Goal: Information Seeking & Learning: Find specific fact

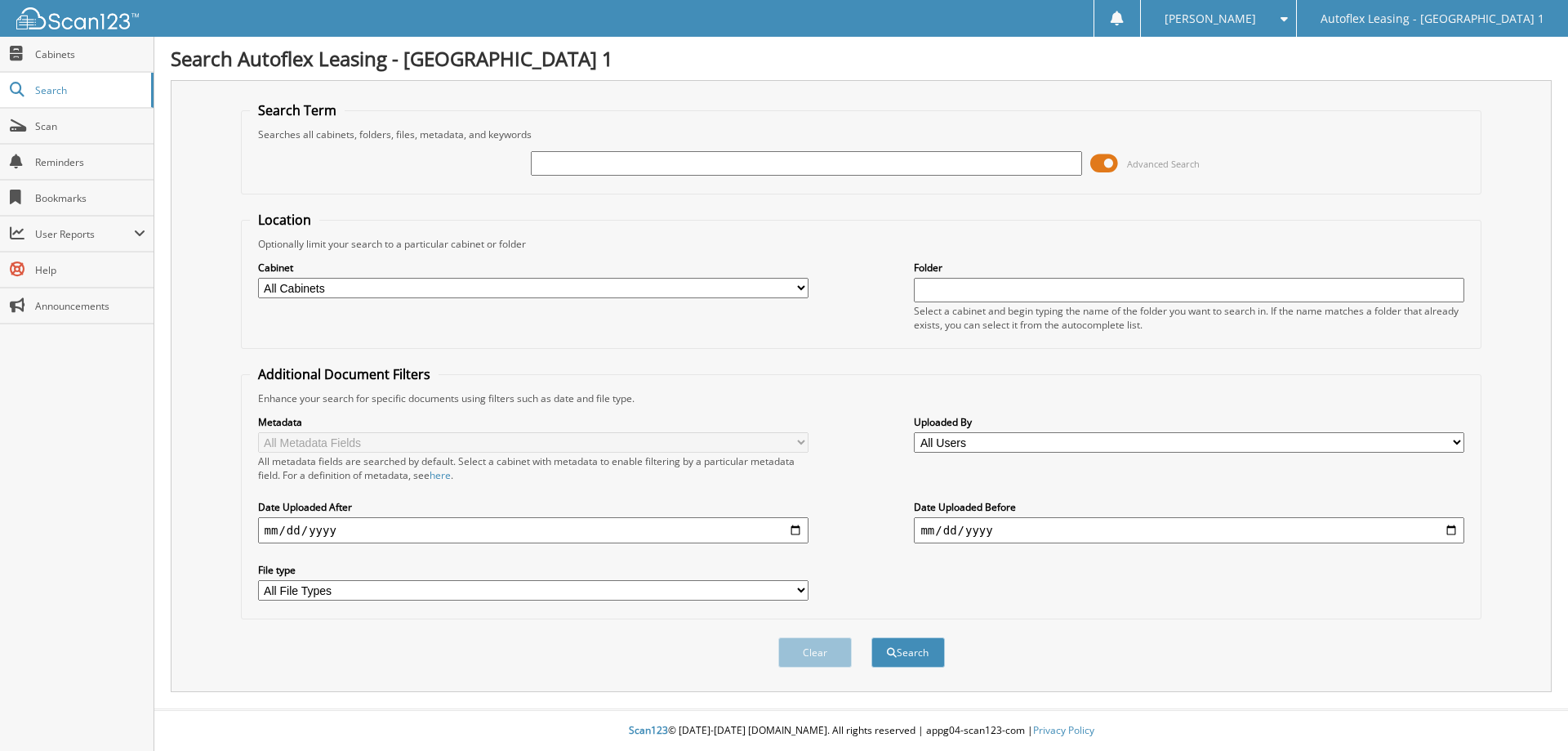
click at [765, 160] on input "text" at bounding box center [806, 164] width 550 height 25
type input "100411"
click at [765, 627] on button "Search" at bounding box center [908, 652] width 74 height 30
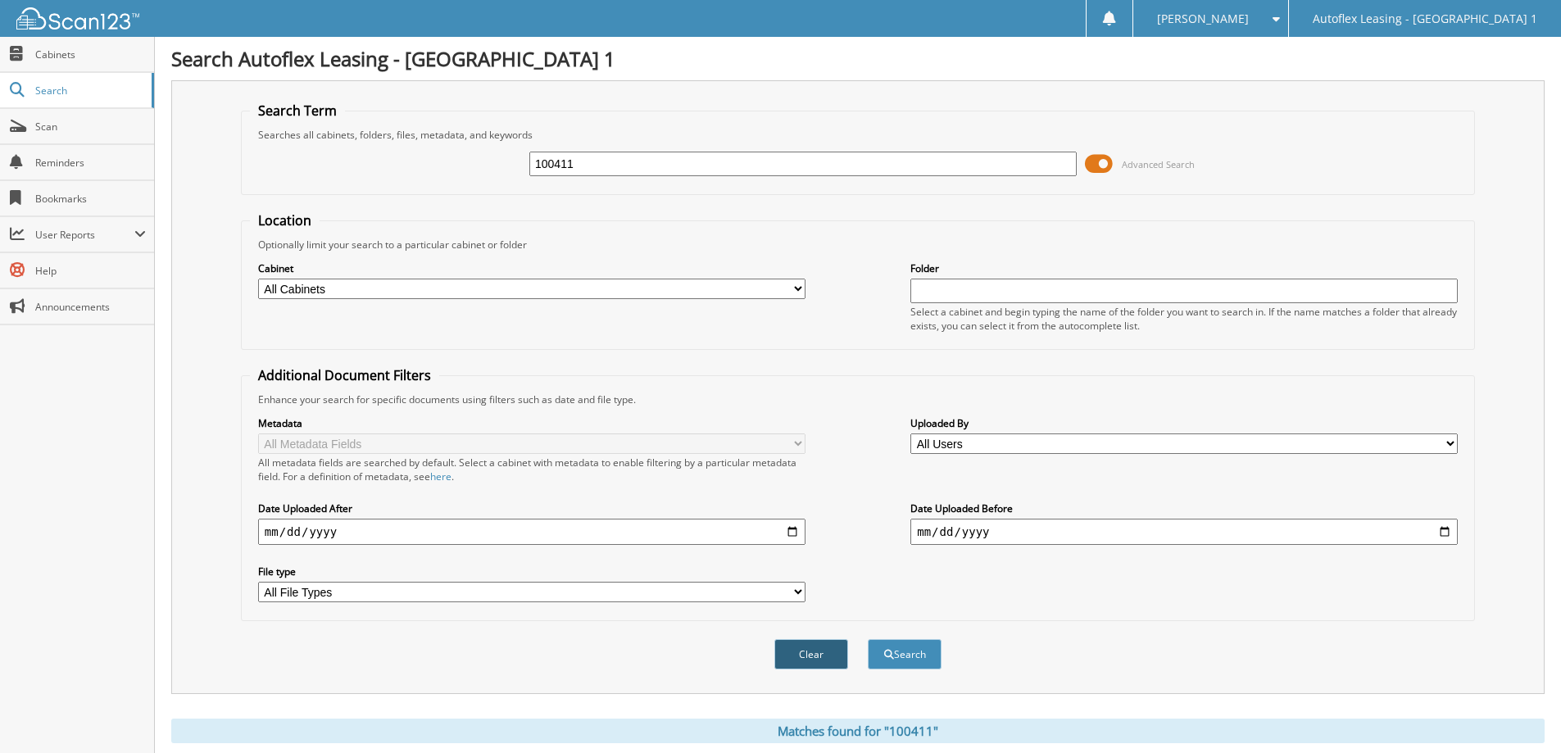
click at [817, 656] on button "Clear" at bounding box center [811, 654] width 74 height 30
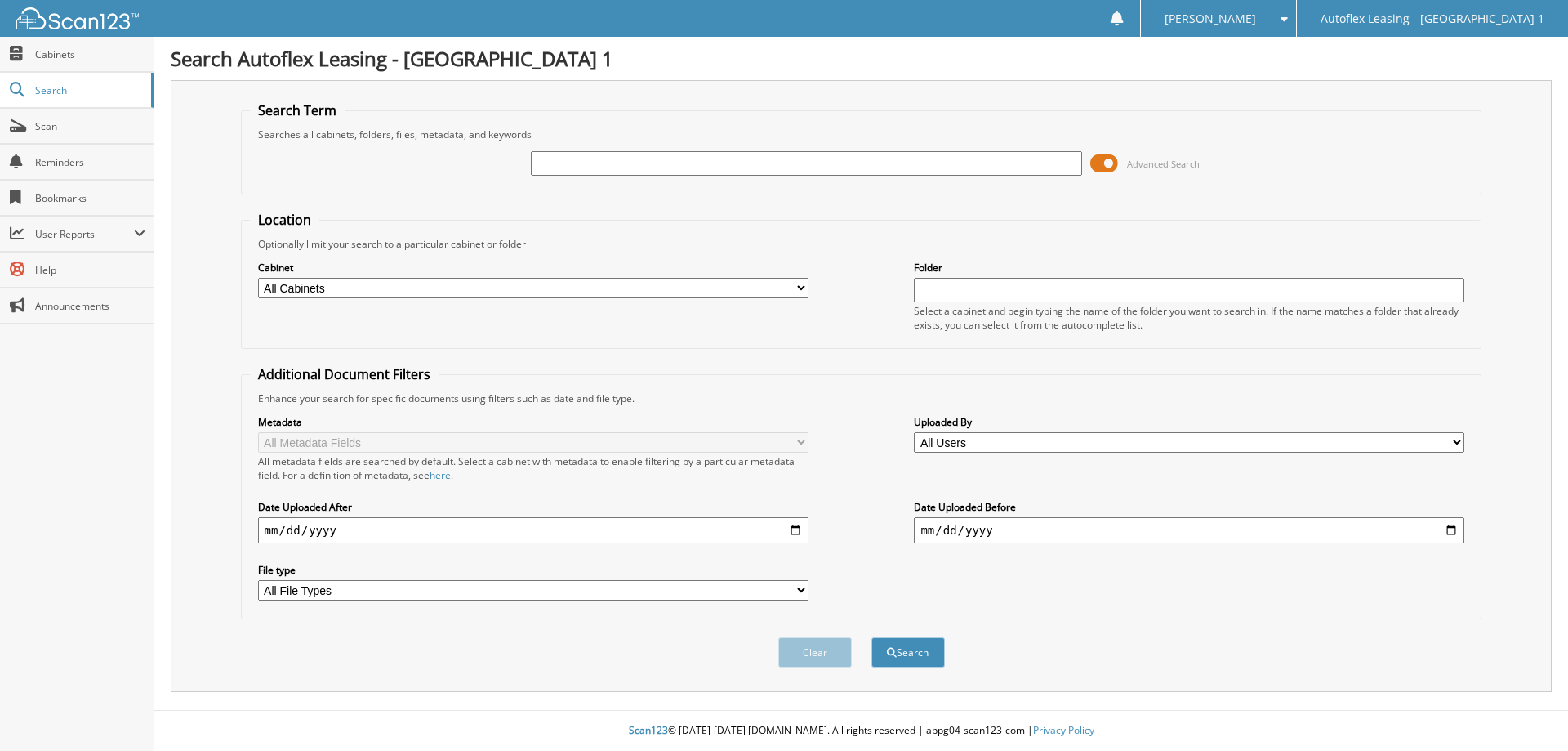
click at [549, 163] on input "text" at bounding box center [806, 164] width 550 height 25
type input "A72995"
click at [871, 637] on button "Search" at bounding box center [908, 652] width 74 height 30
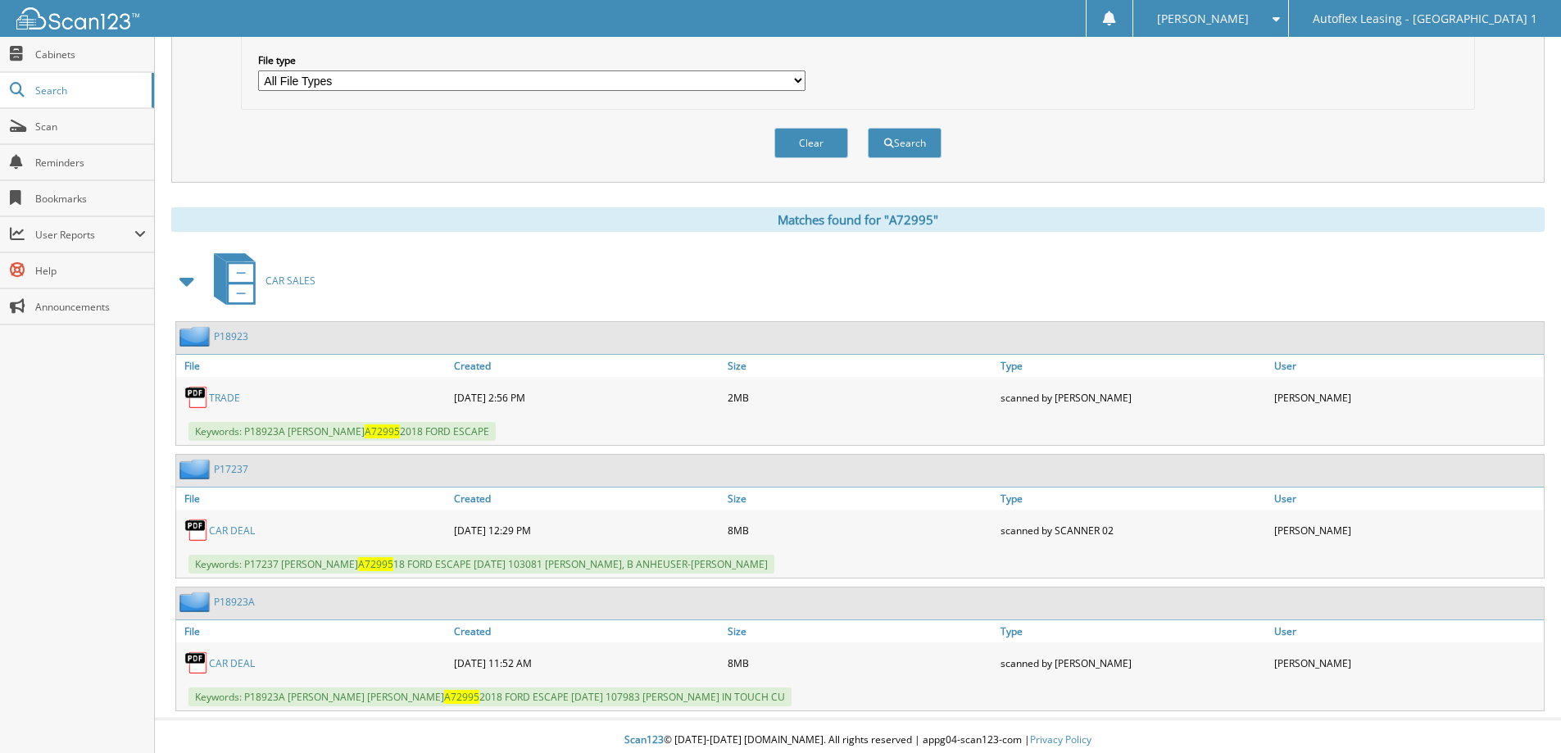
scroll to position [520, 0]
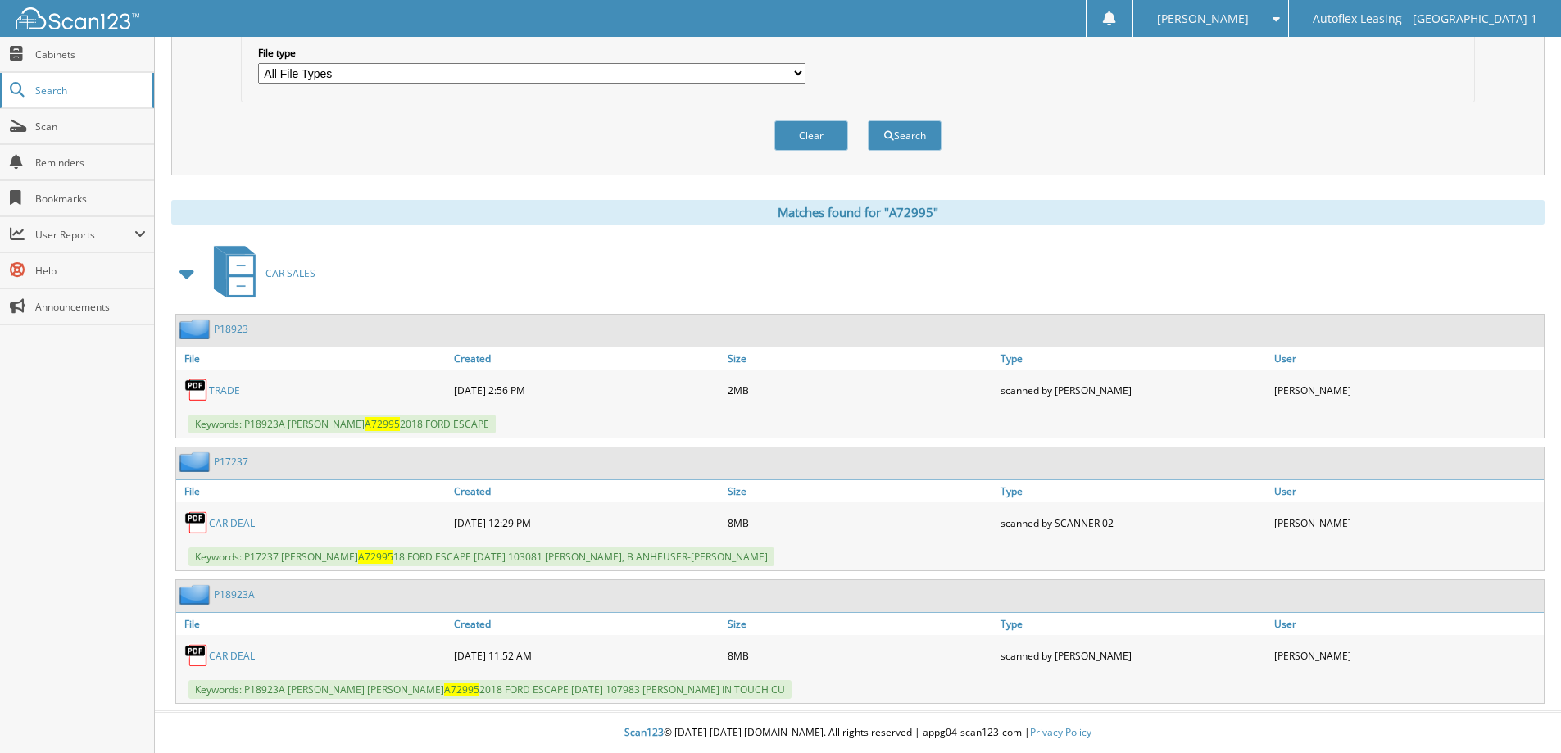
click at [52, 91] on span "Search" at bounding box center [89, 91] width 108 height 14
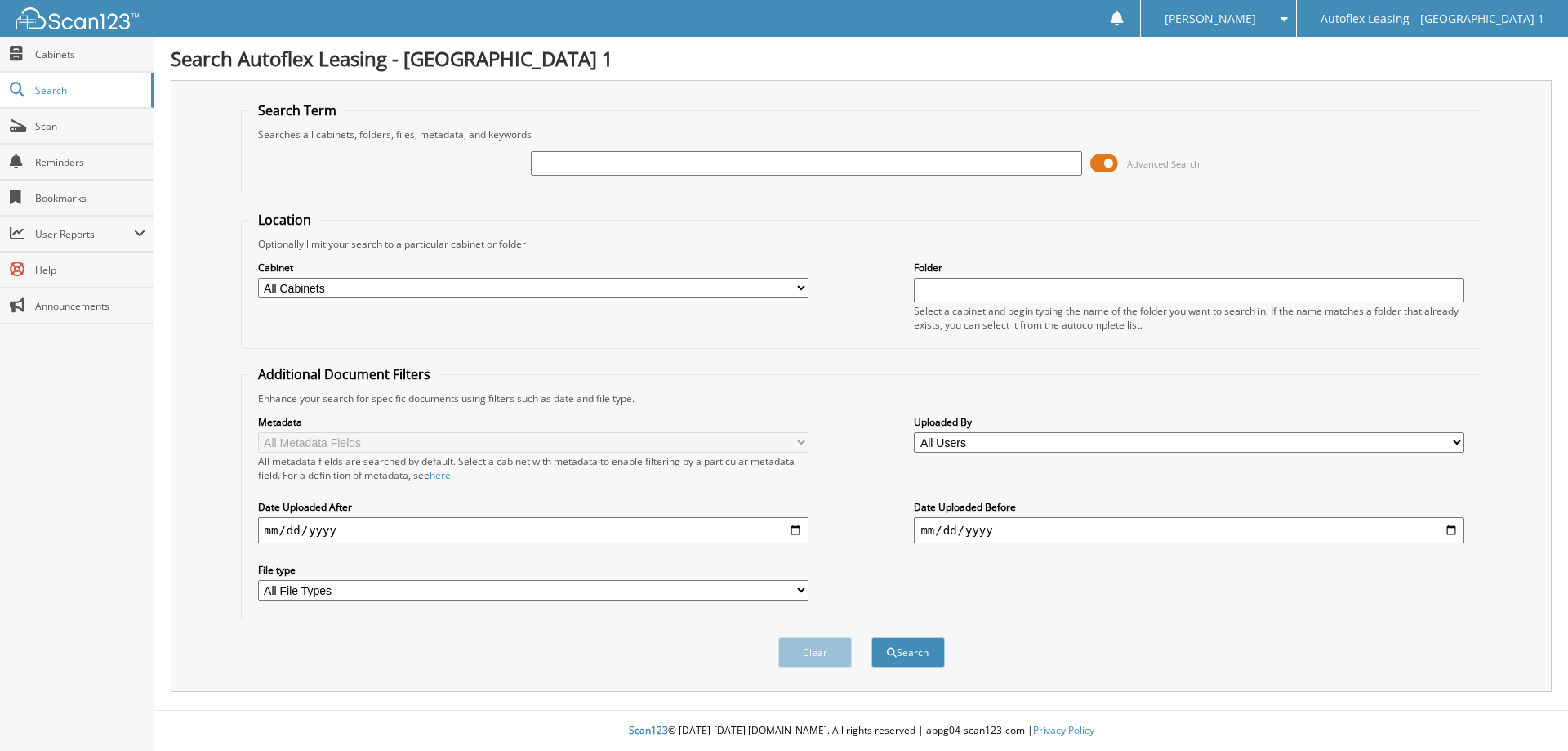
click at [610, 159] on input "text" at bounding box center [806, 164] width 550 height 25
type input "MA119685"
click at [871, 637] on button "Search" at bounding box center [908, 652] width 74 height 30
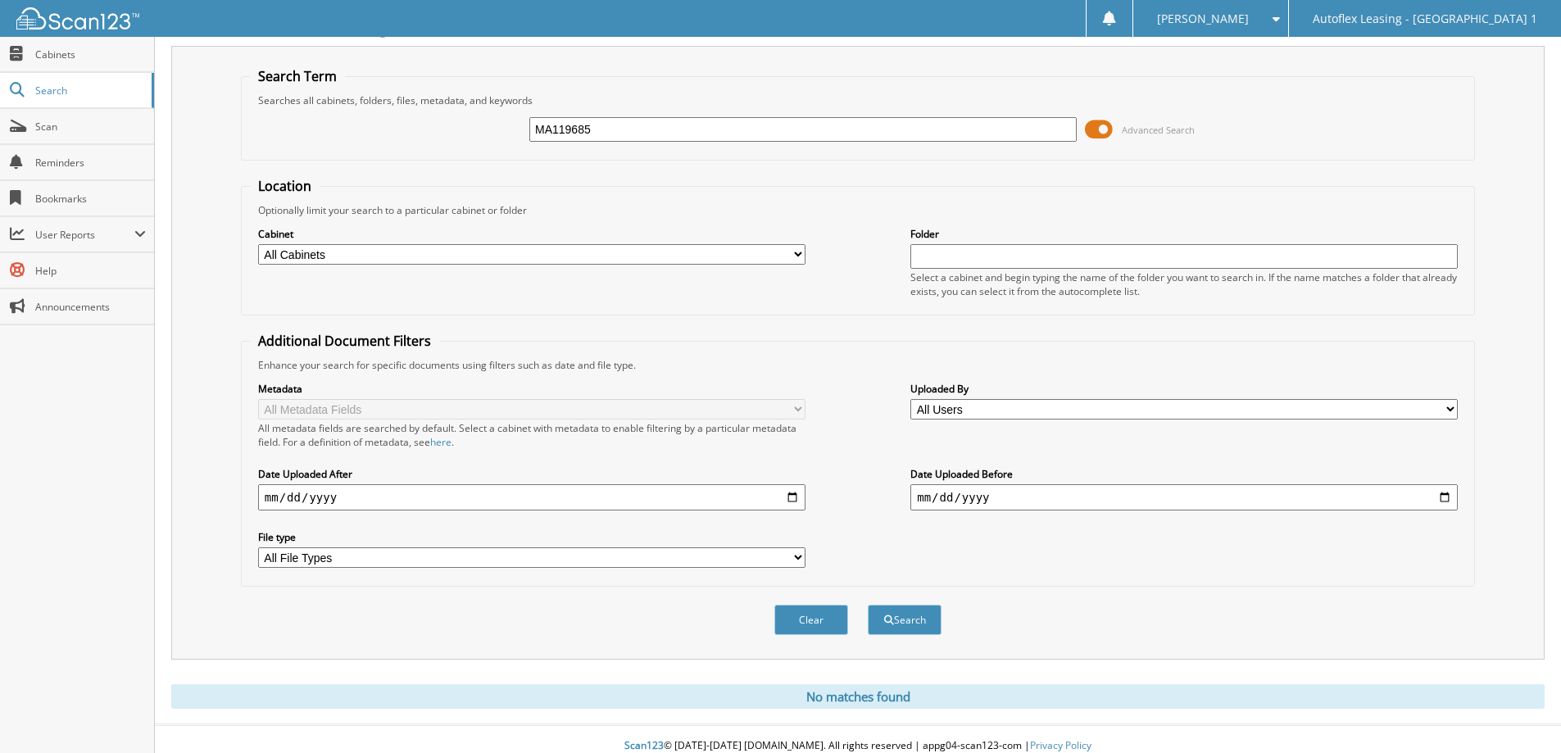
scroll to position [48, 0]
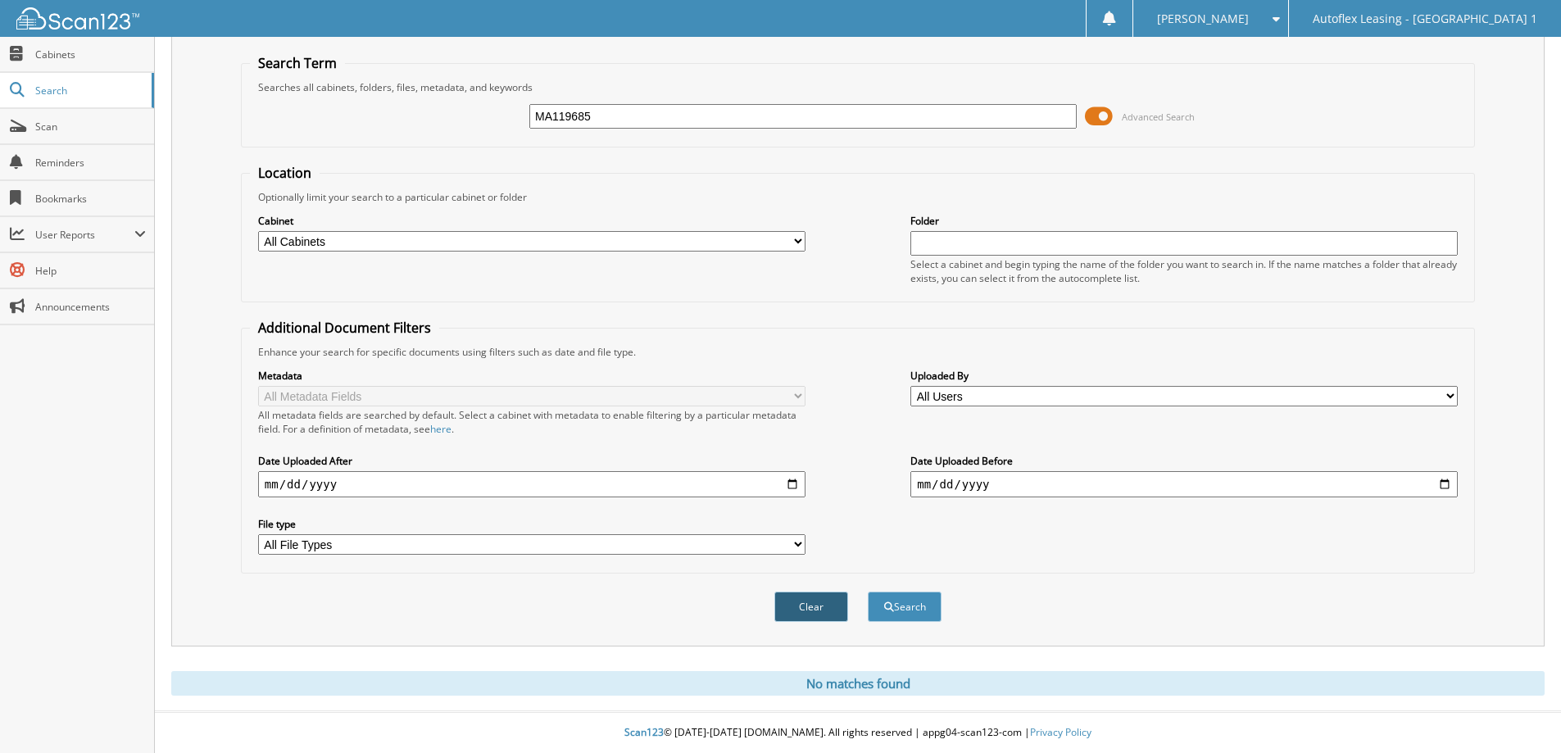
click at [812, 609] on button "Clear" at bounding box center [811, 607] width 74 height 30
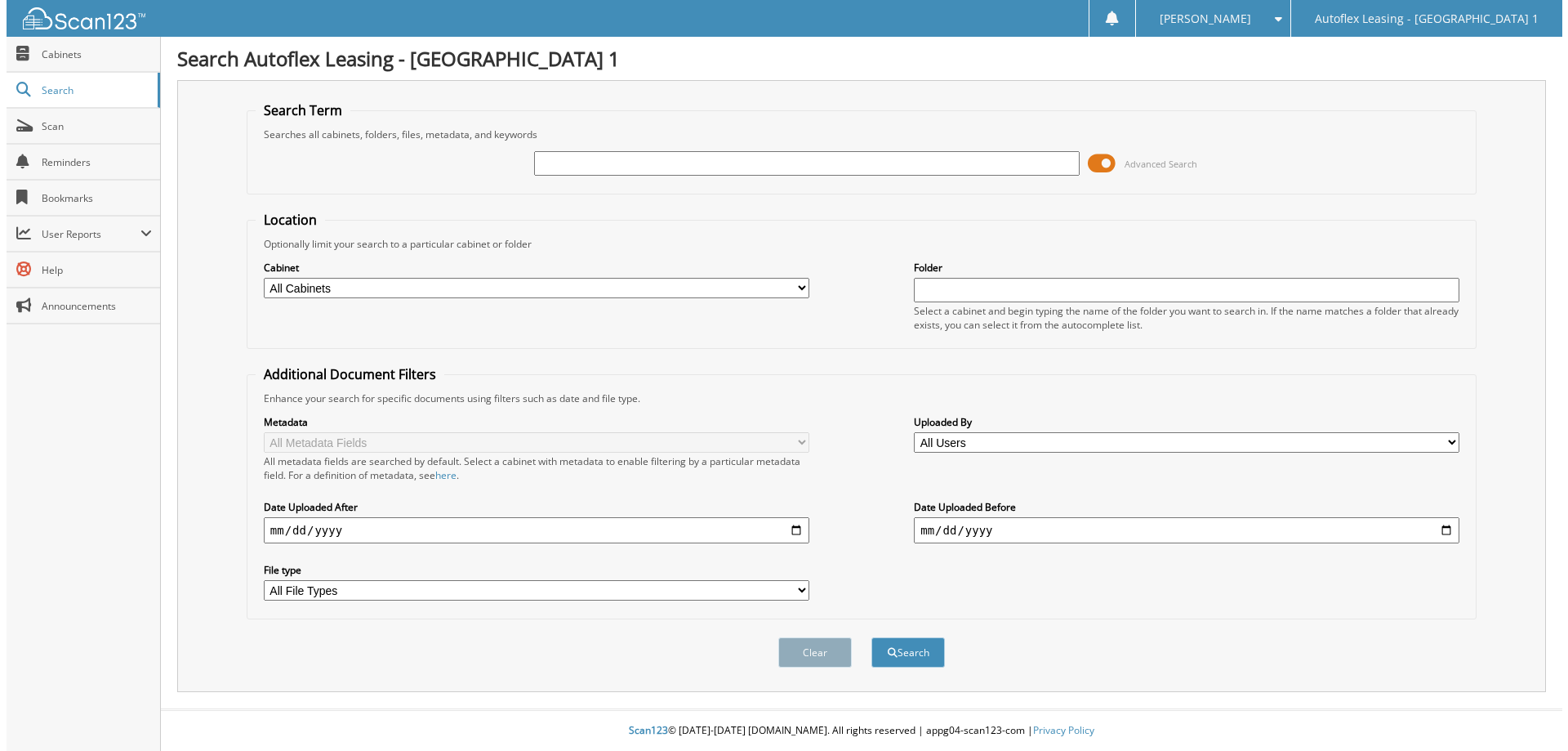
scroll to position [0, 0]
click at [548, 161] on input "text" at bounding box center [806, 164] width 550 height 25
type input "MA027742"
click at [871, 637] on button "Search" at bounding box center [908, 652] width 74 height 30
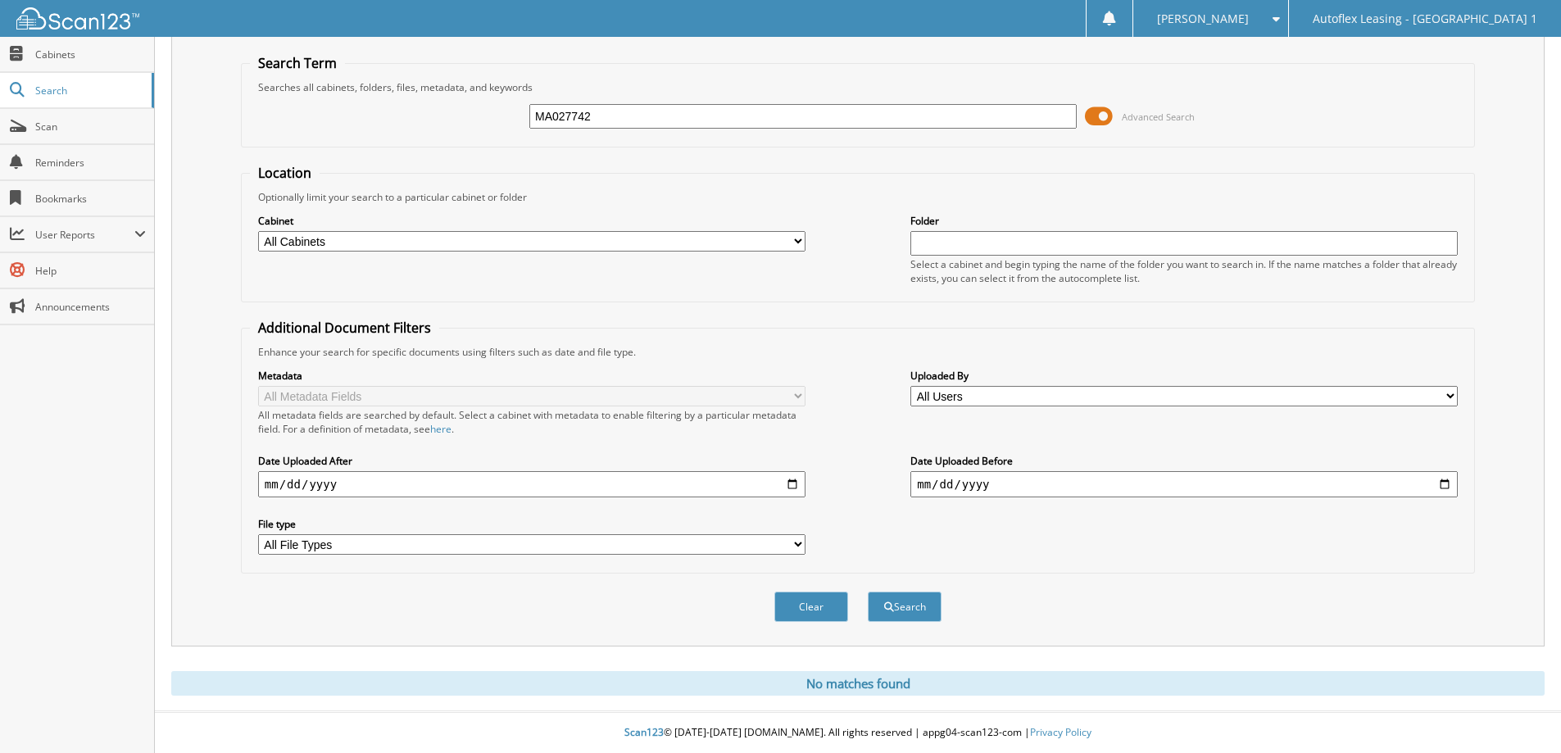
scroll to position [48, 0]
